Goal: Information Seeking & Learning: Learn about a topic

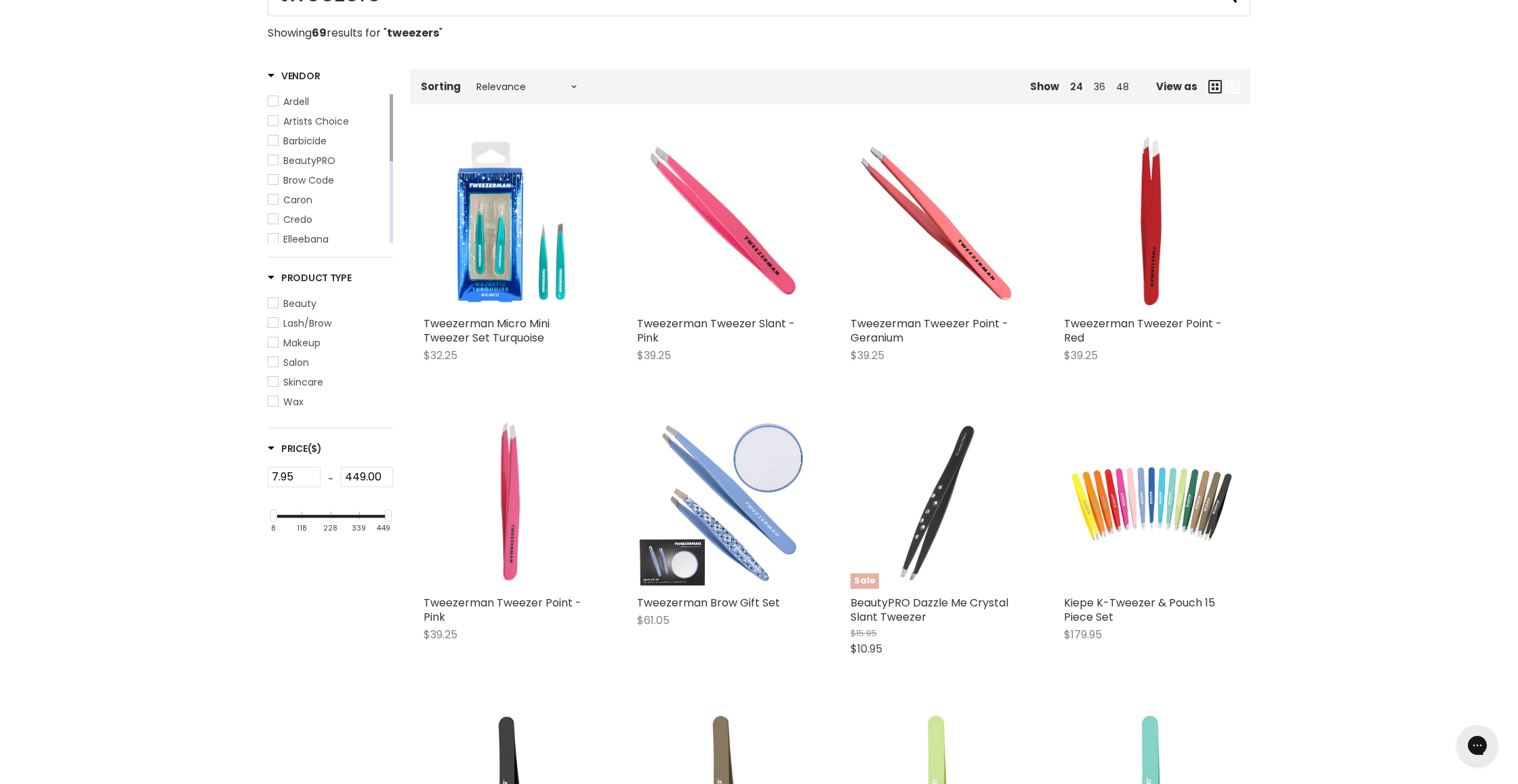
scroll to position [229, 0]
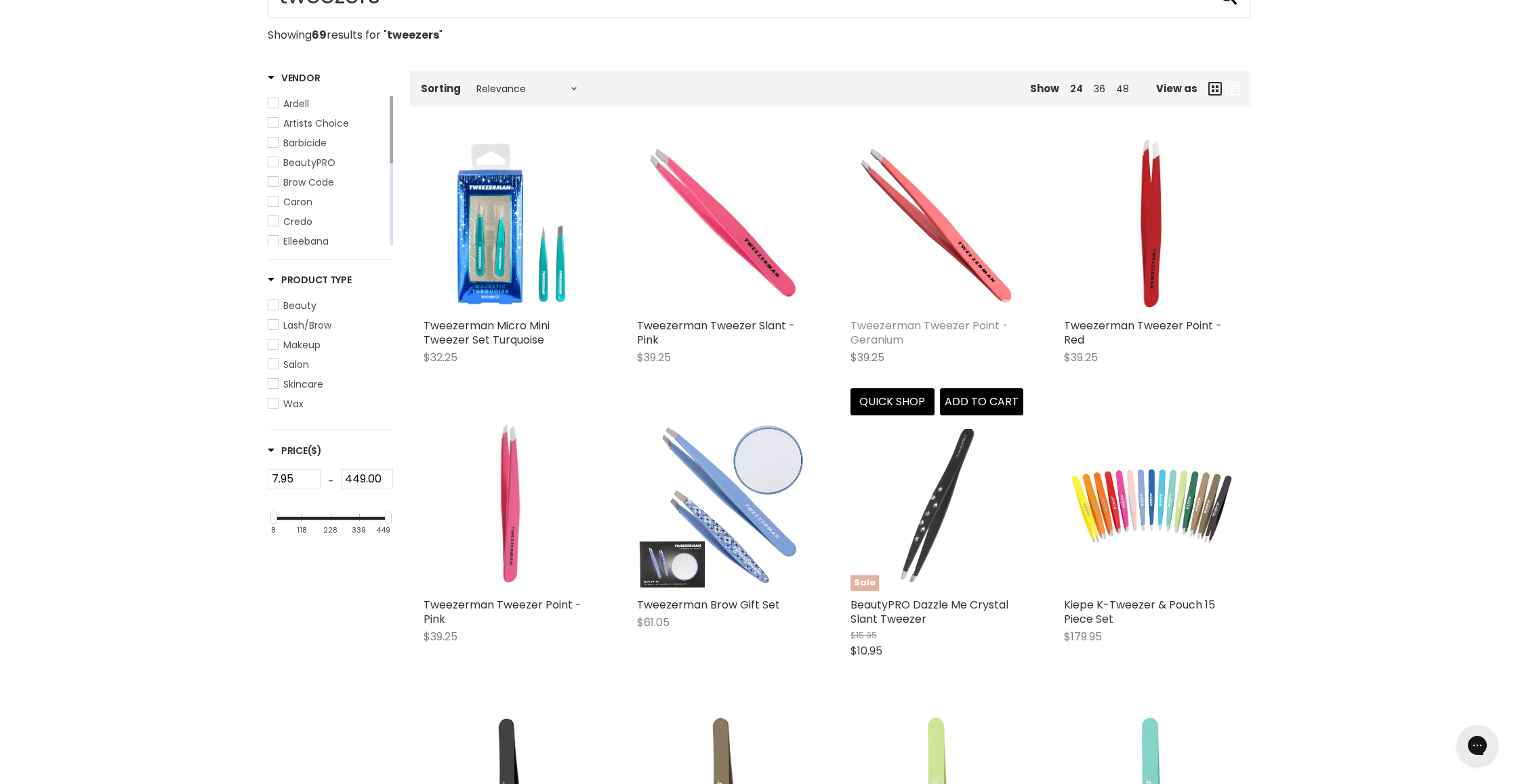
click at [949, 324] on link "Tweezerman Tweezer Point - Geranium" at bounding box center [929, 332] width 158 height 29
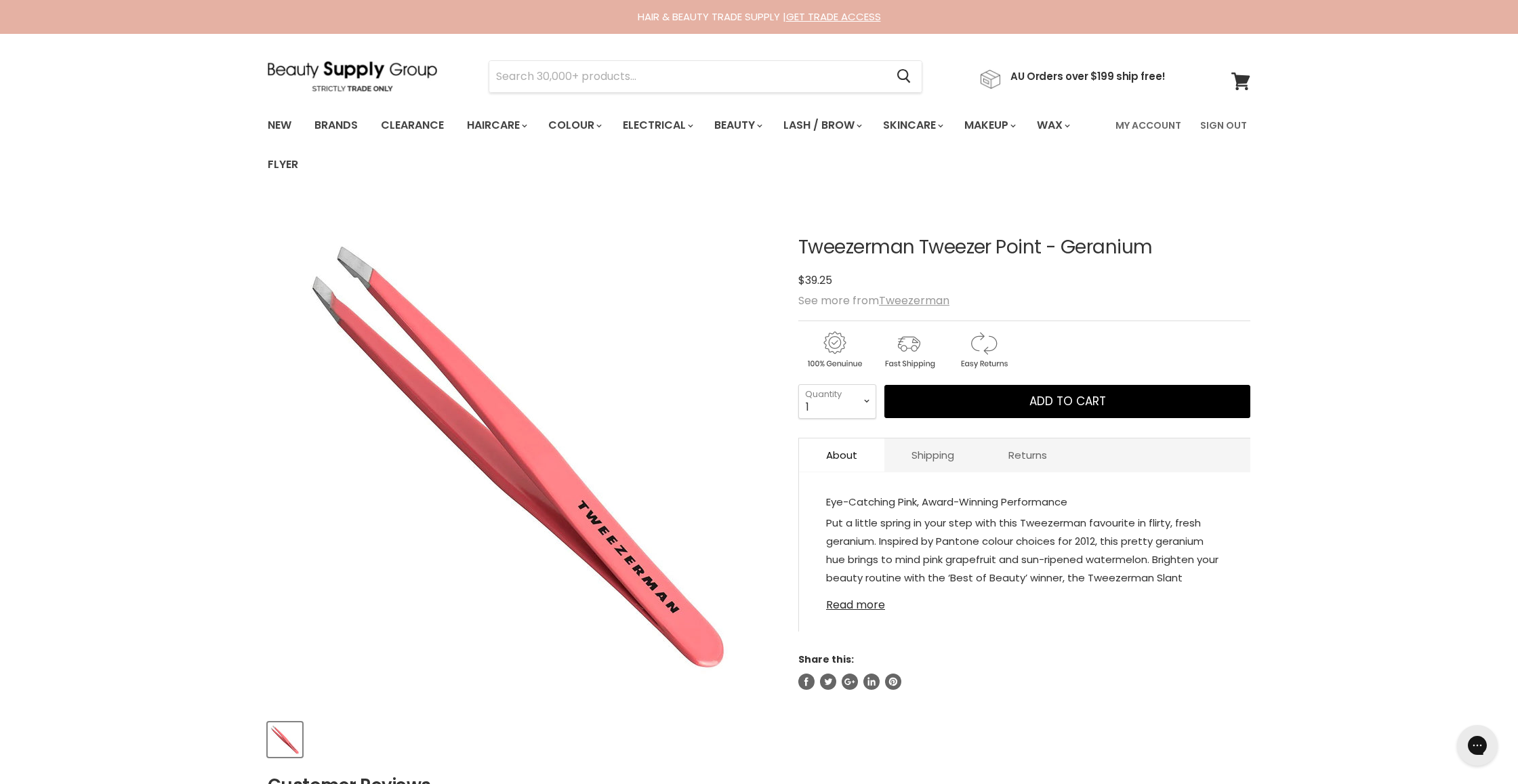
click at [855, 610] on link "Read more" at bounding box center [1024, 600] width 397 height 20
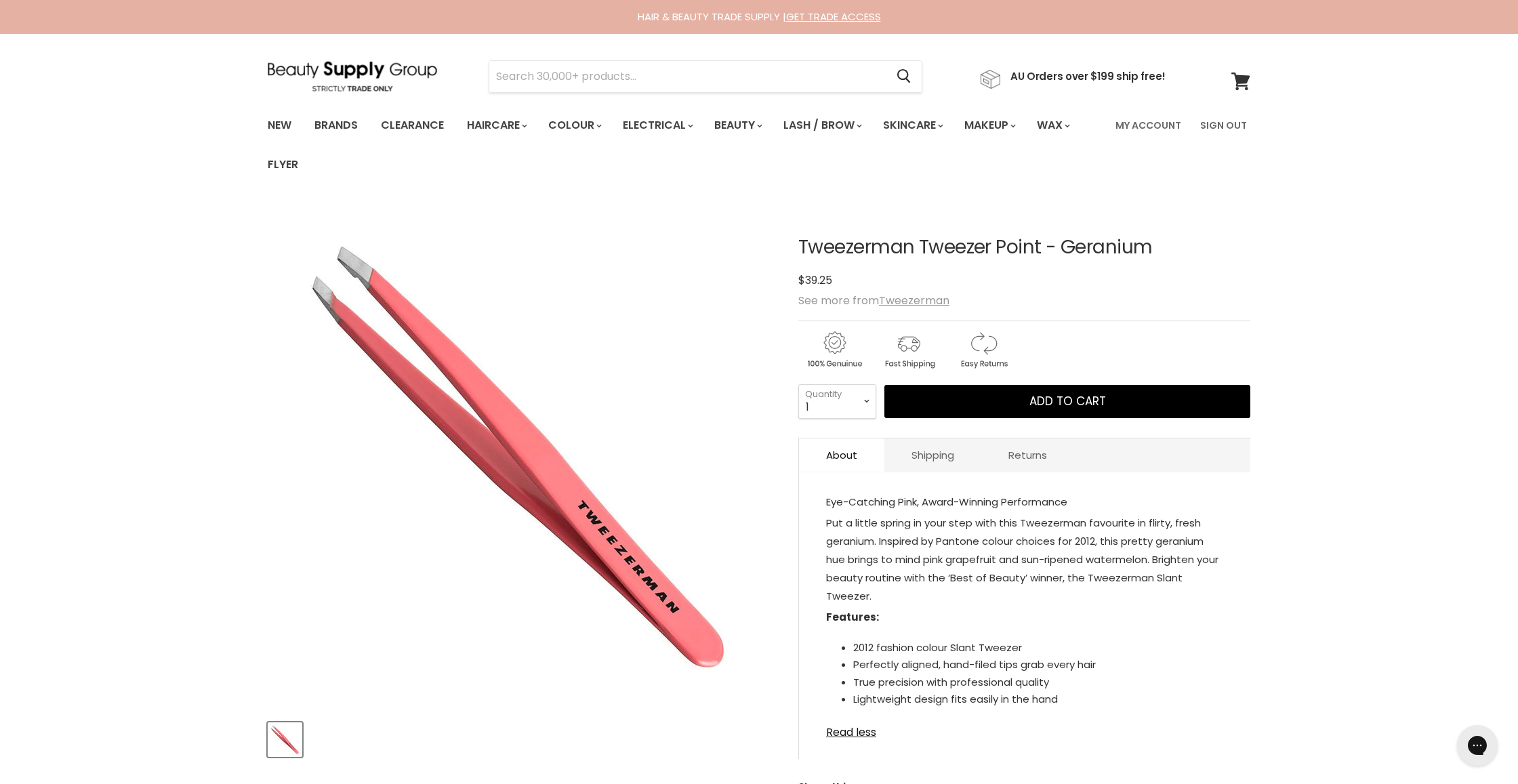
scroll to position [2, 0]
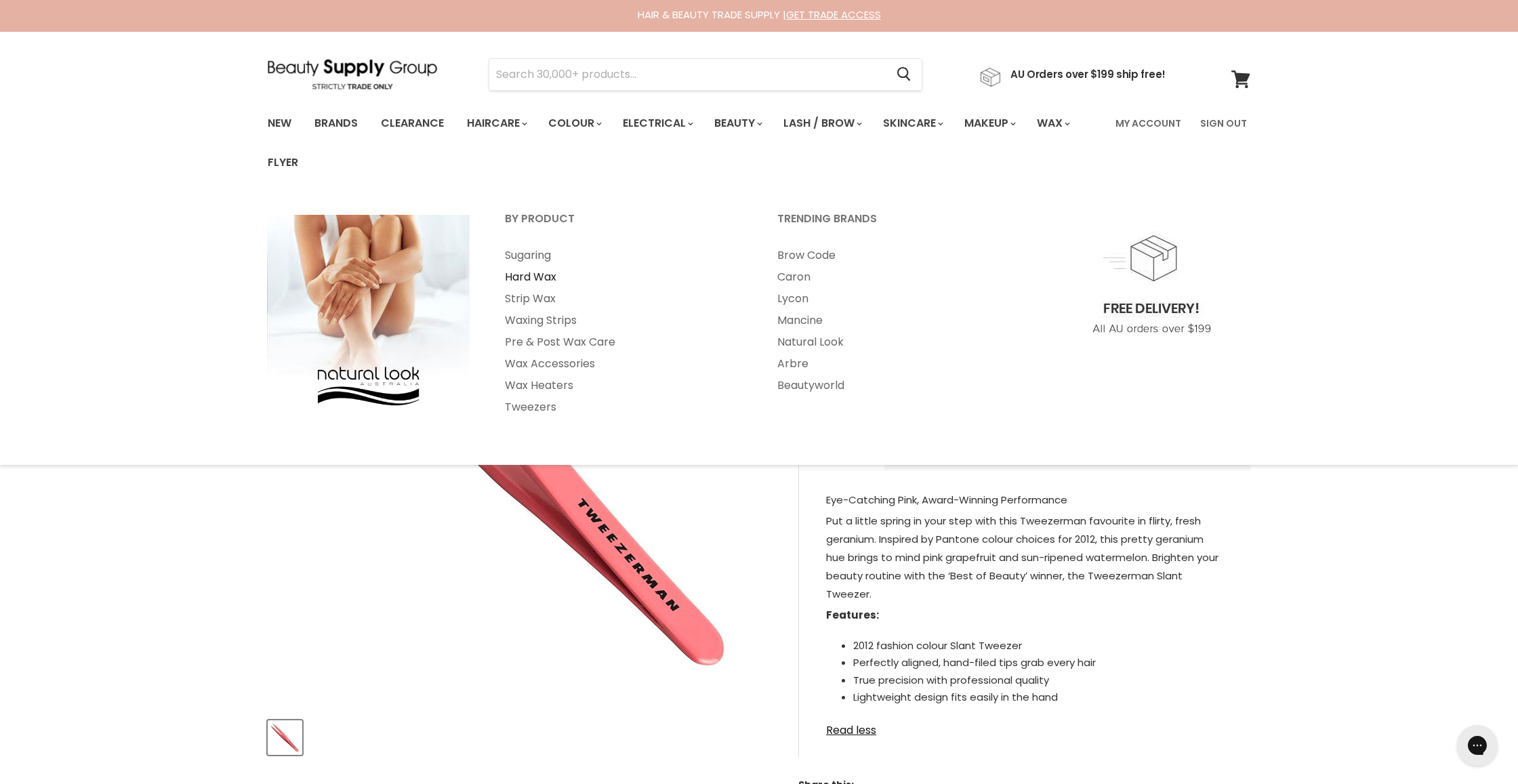
click at [531, 277] on link "Hard Wax" at bounding box center [623, 277] width 269 height 22
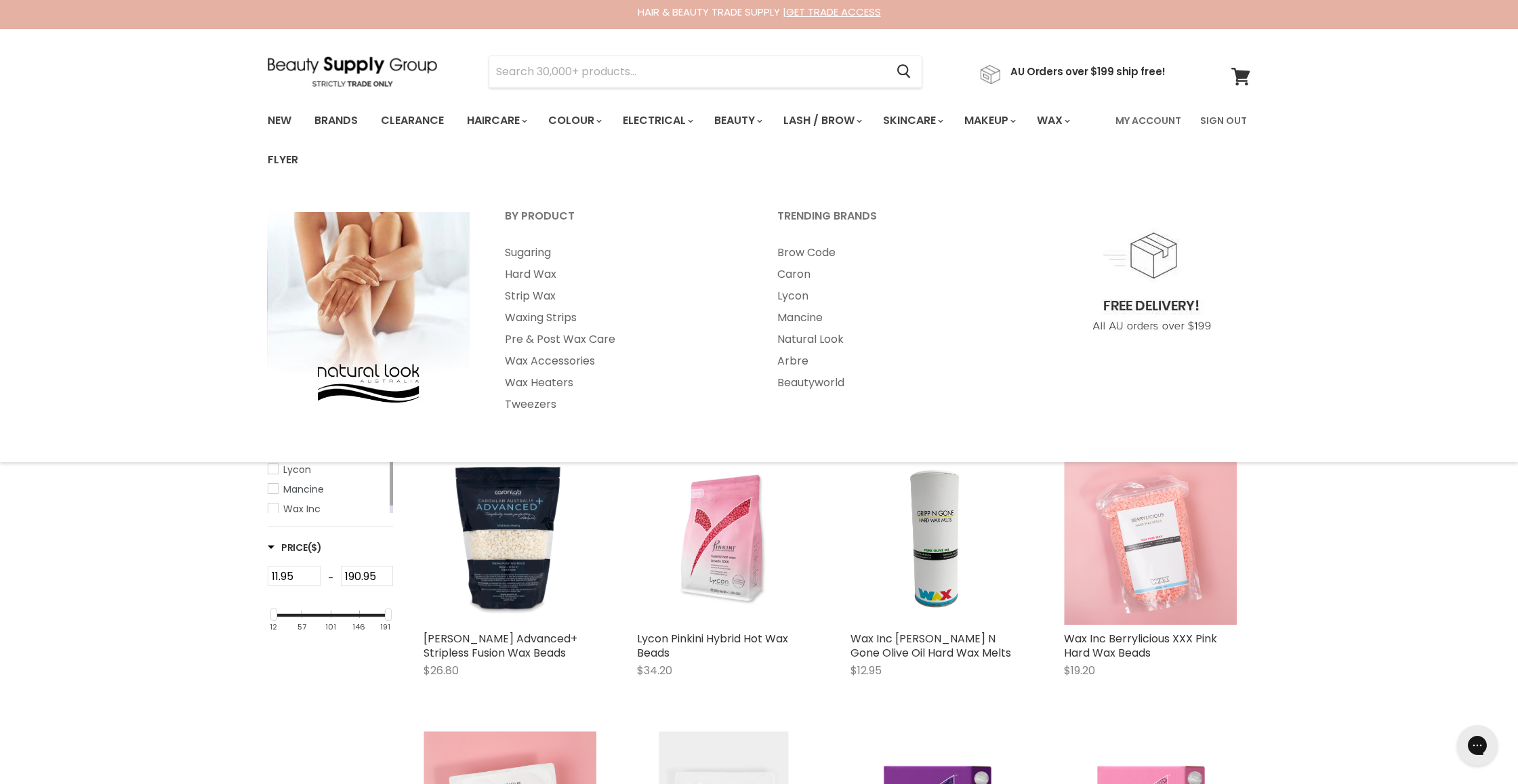
scroll to position [2, 1]
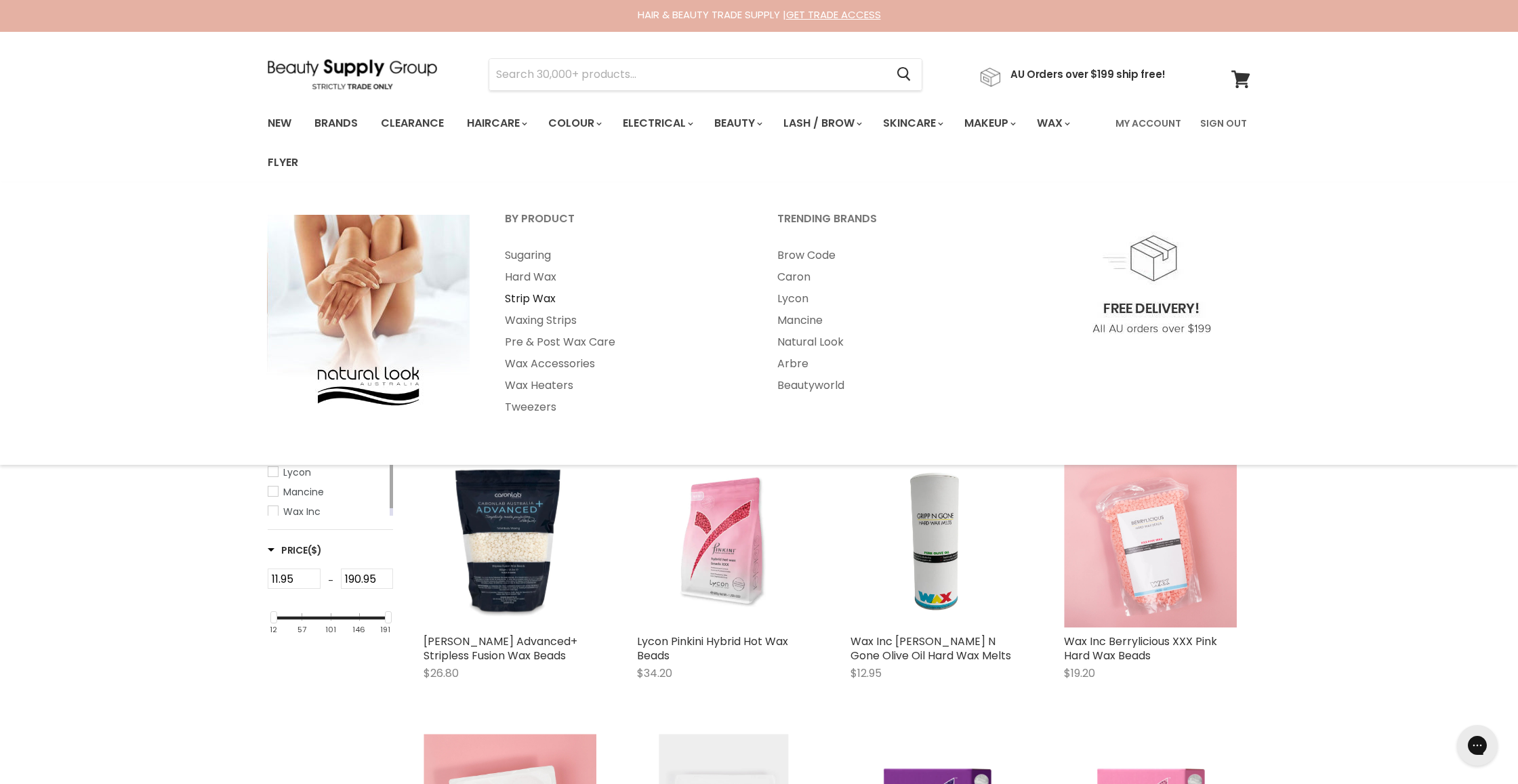
click at [531, 301] on link "Strip Wax" at bounding box center [623, 299] width 269 height 22
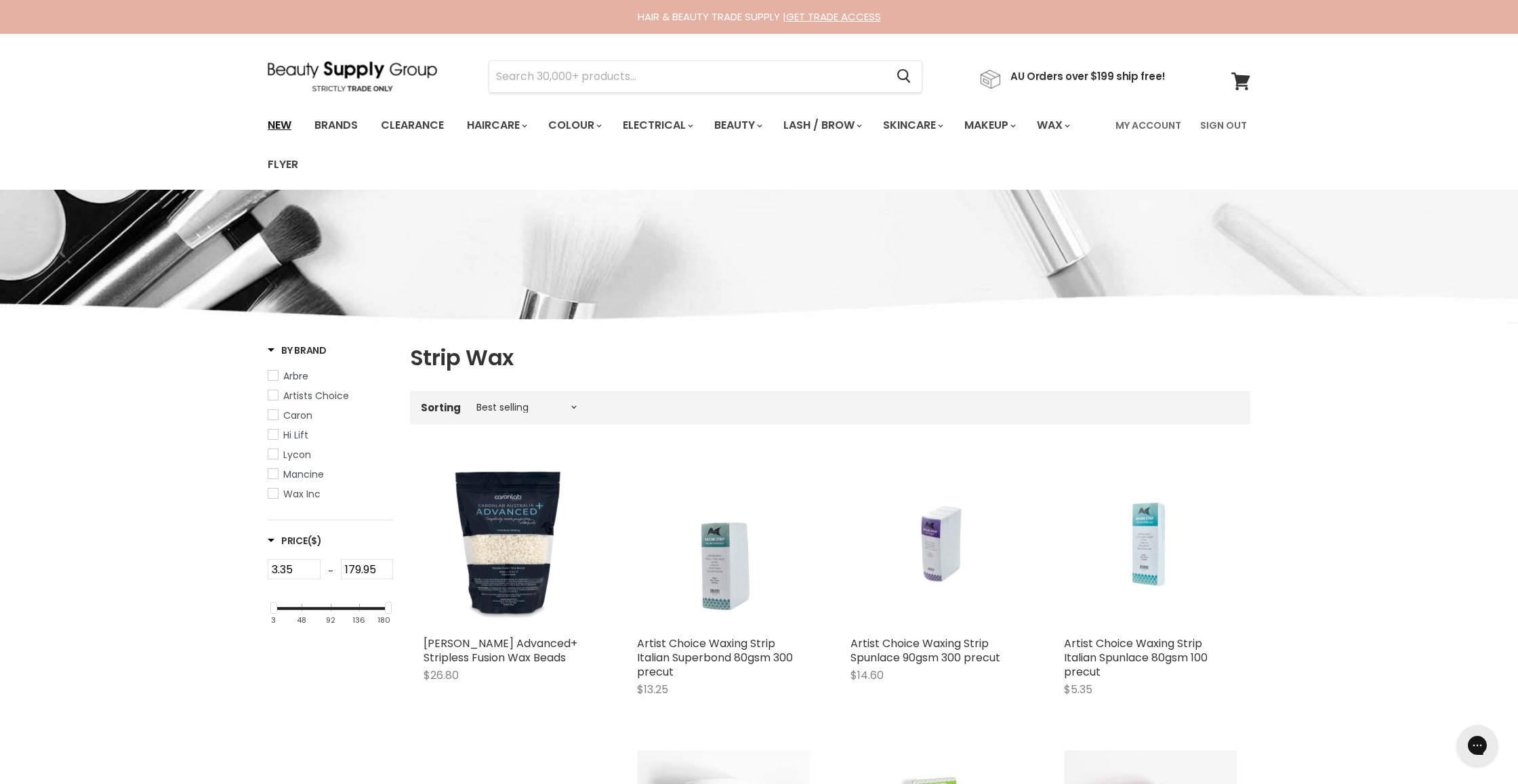
click at [283, 122] on link "New" at bounding box center [280, 125] width 44 height 28
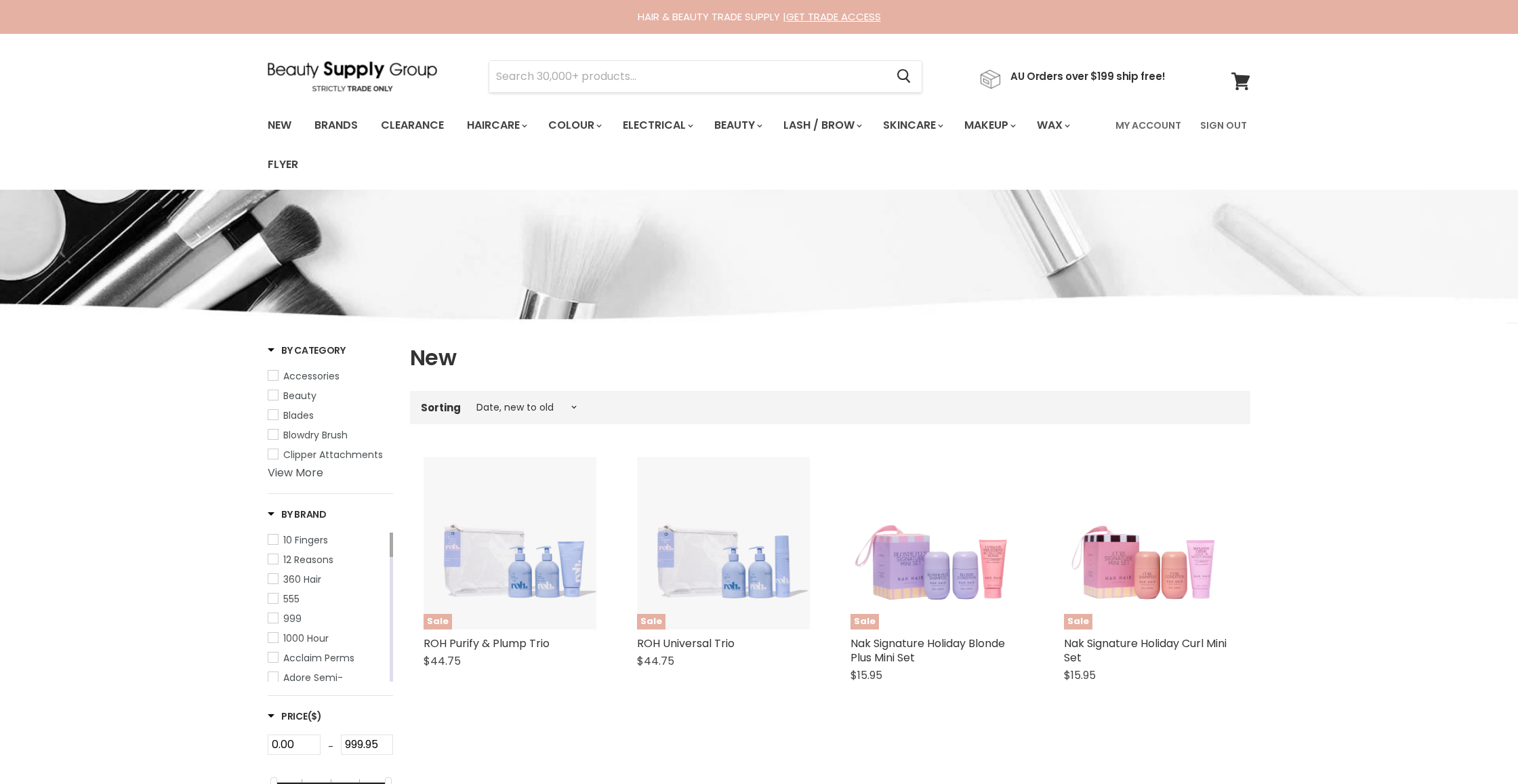
select select "created-descending"
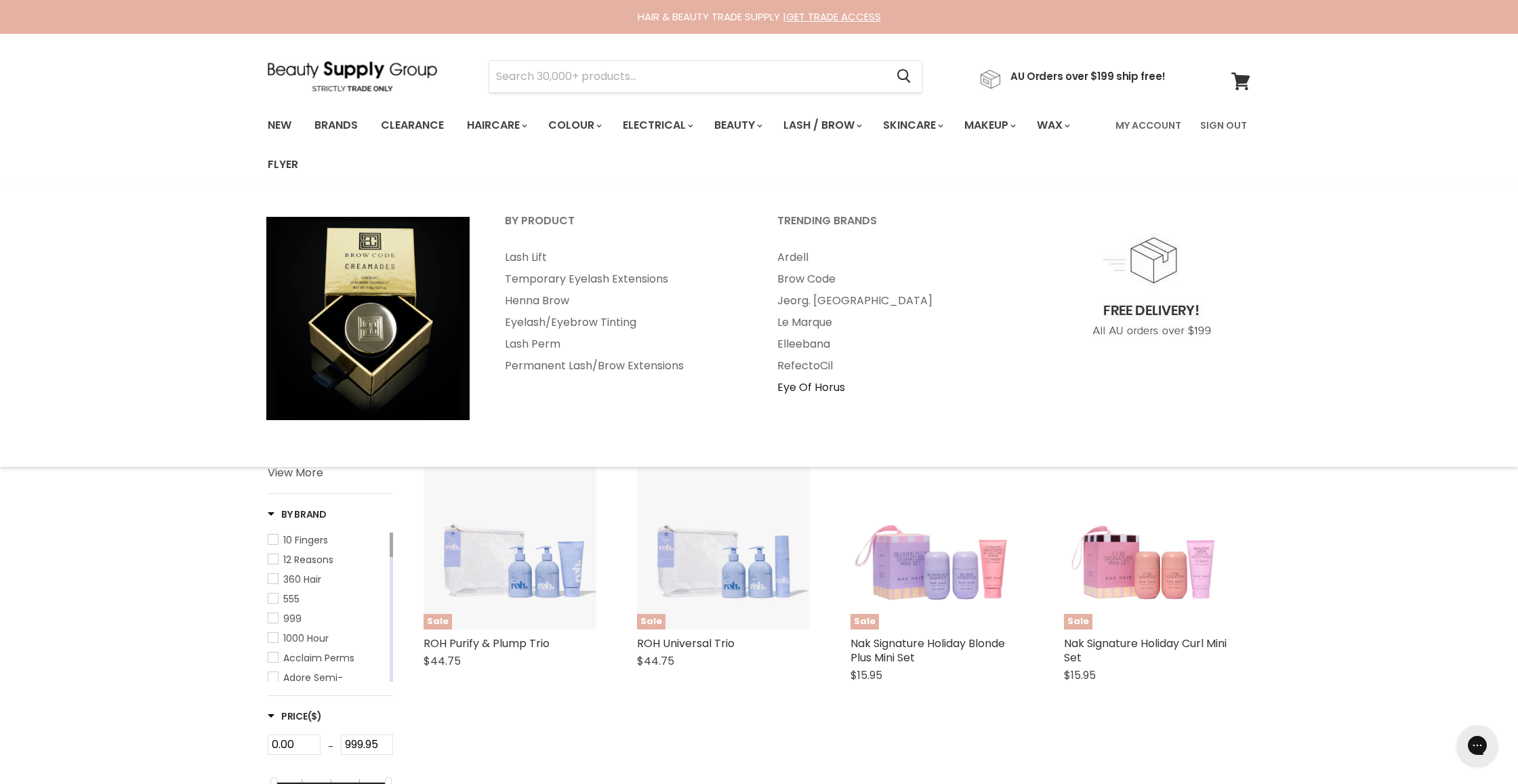
click at [816, 389] on link "Eye Of Horus" at bounding box center [895, 387] width 269 height 22
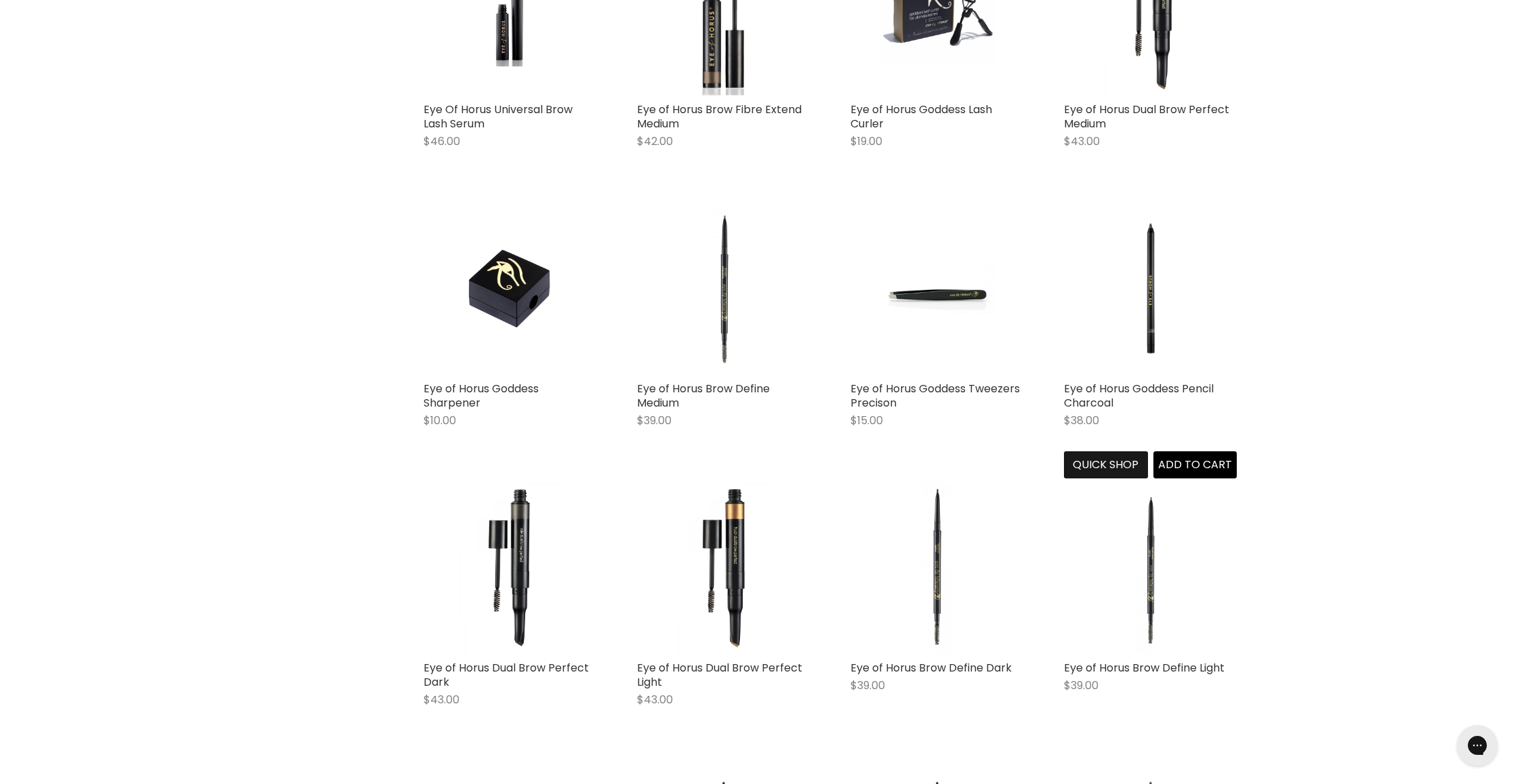
scroll to position [1870, 0]
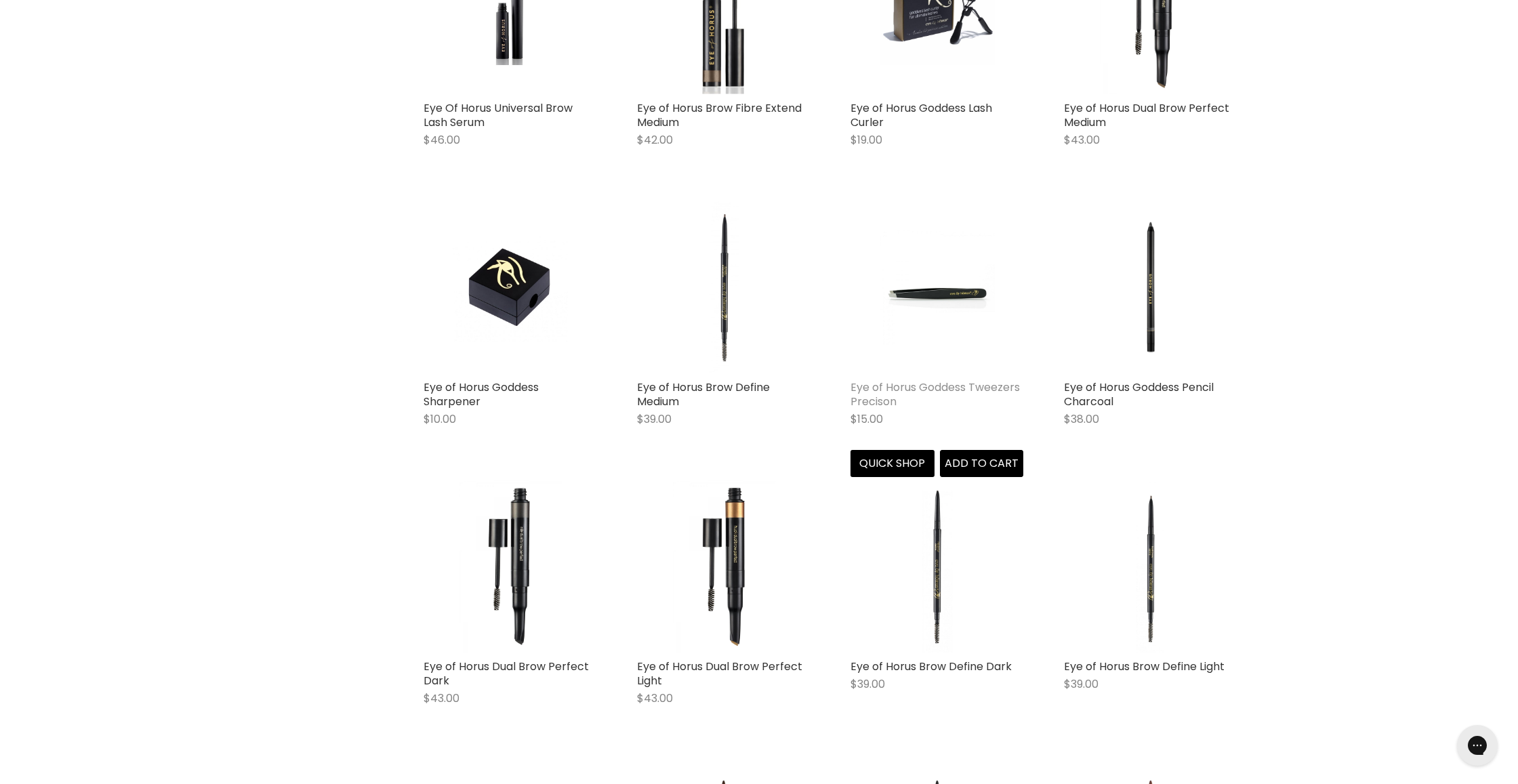
click at [885, 379] on link "Eye of Horus Goddess Tweezers Precison" at bounding box center [935, 393] width 170 height 29
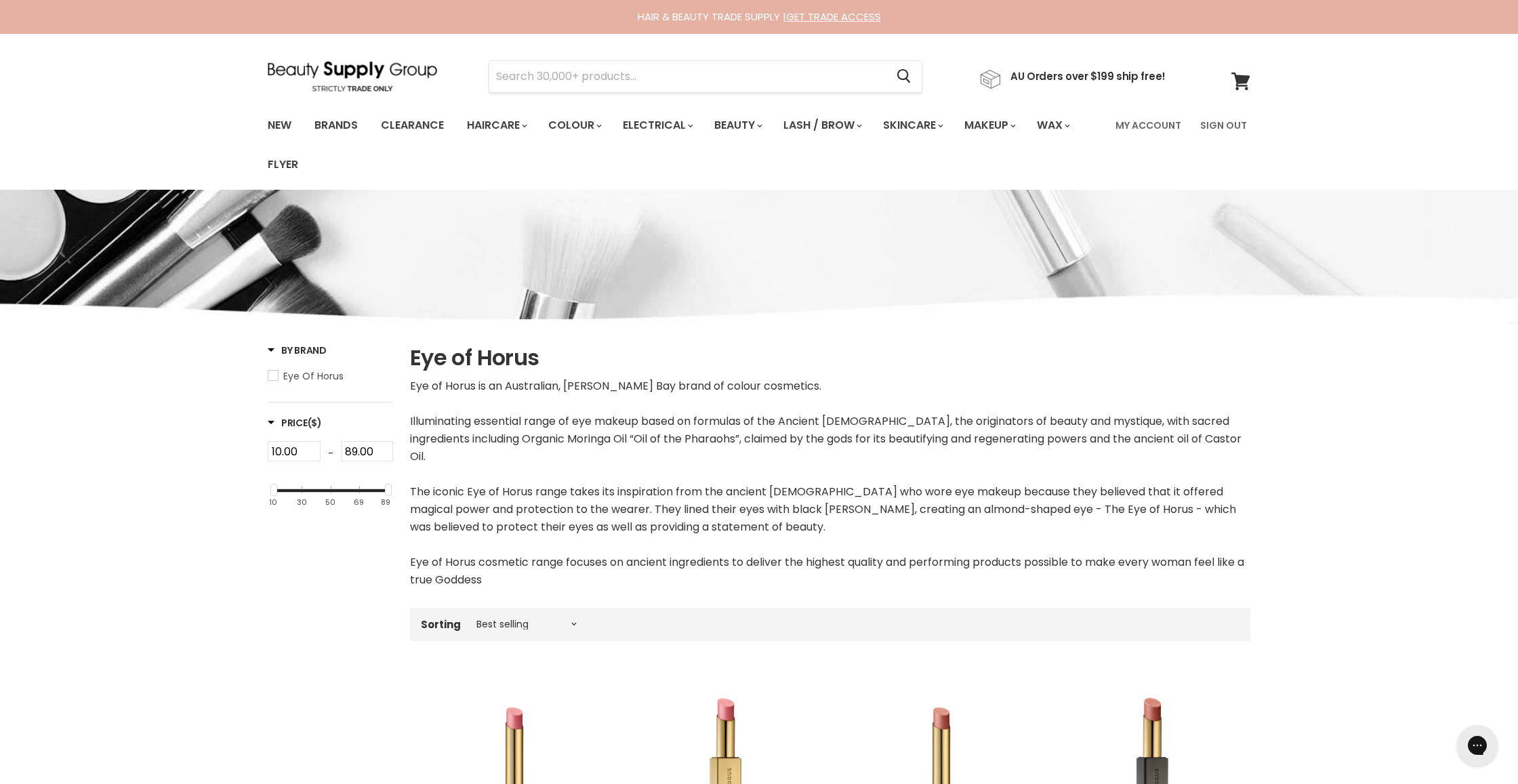
scroll to position [0, 0]
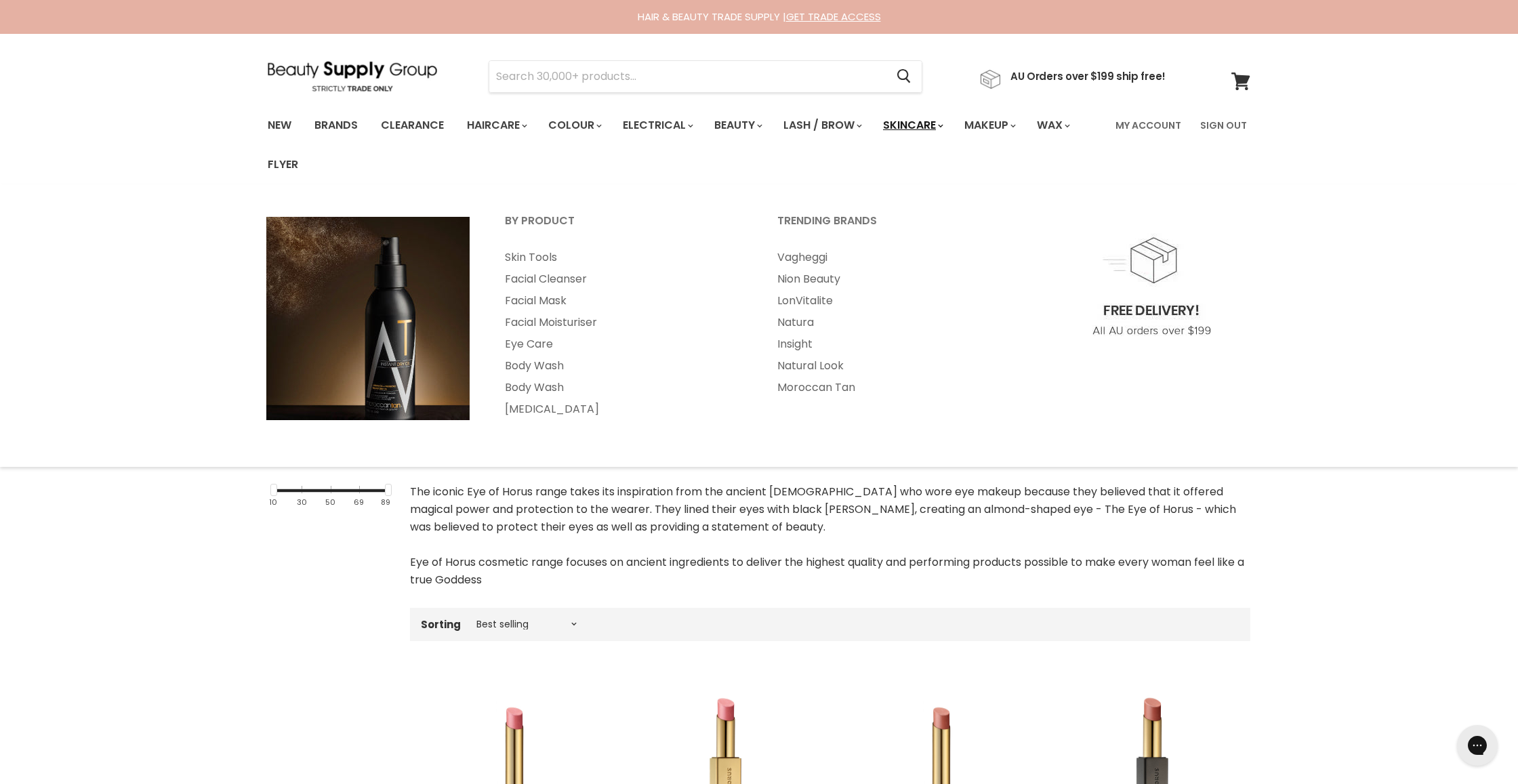
click at [901, 129] on link "Skincare" at bounding box center [912, 125] width 79 height 28
